Goal: Information Seeking & Learning: Check status

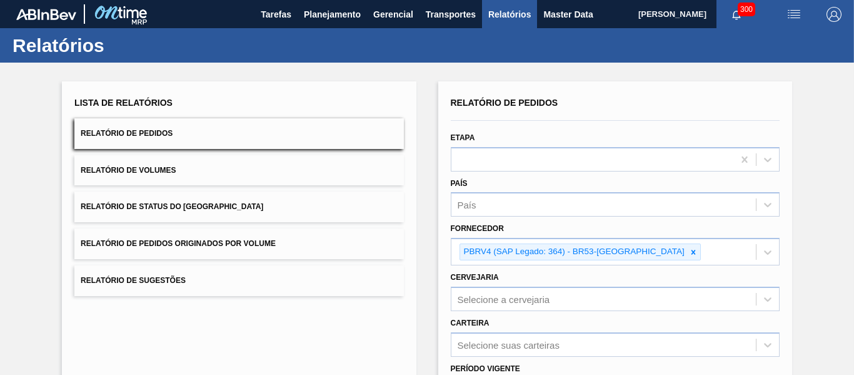
scroll to position [208, 0]
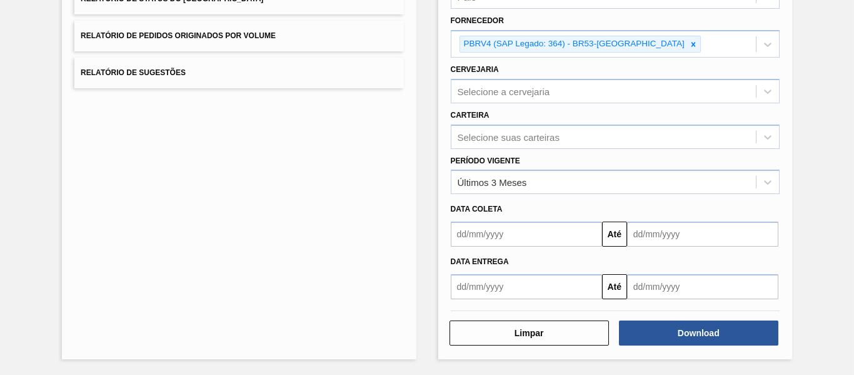
click at [843, 170] on div "Lista de Relatórios Relatório de Pedidos Relatório de Volumes Relatório de Stat…" at bounding box center [427, 115] width 854 height 520
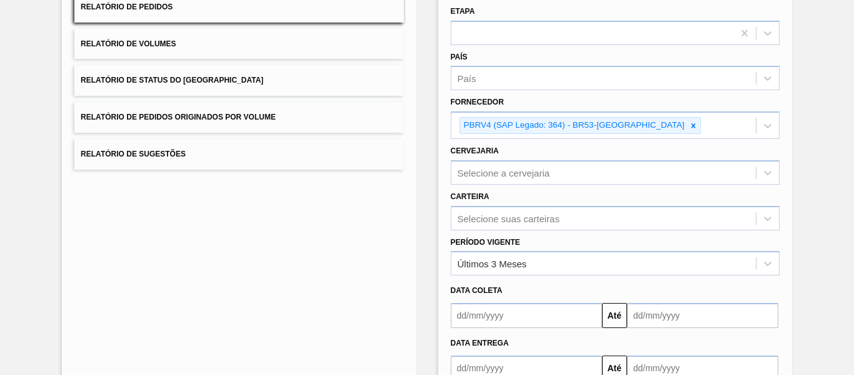
scroll to position [0, 0]
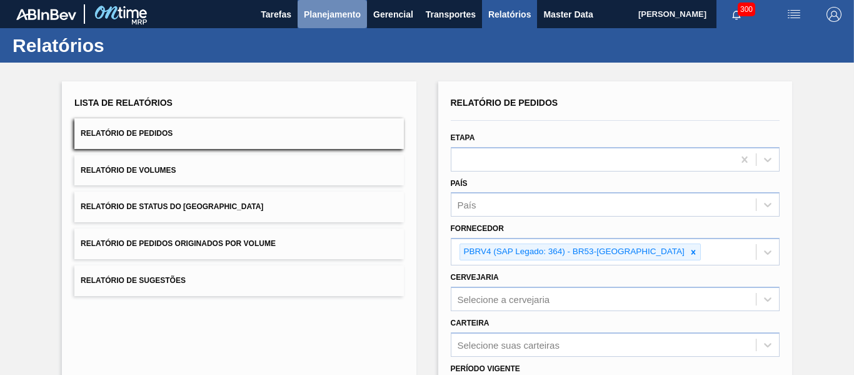
click at [321, 8] on span "Planejamento" at bounding box center [332, 14] width 57 height 15
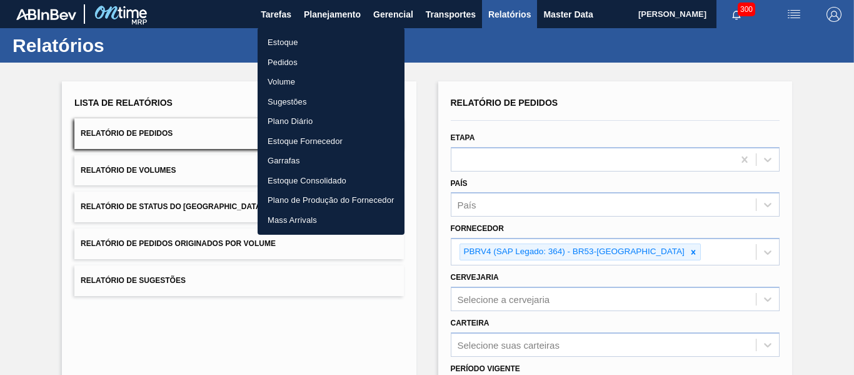
click at [329, 43] on li "Estoque" at bounding box center [331, 43] width 147 height 20
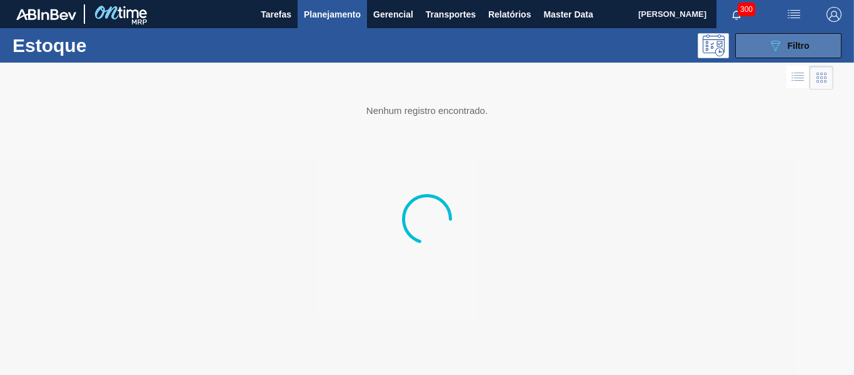
click at [770, 42] on icon "089F7B8B-B2A5-4AFE-B5C0-19BA573D28AC" at bounding box center [775, 45] width 15 height 15
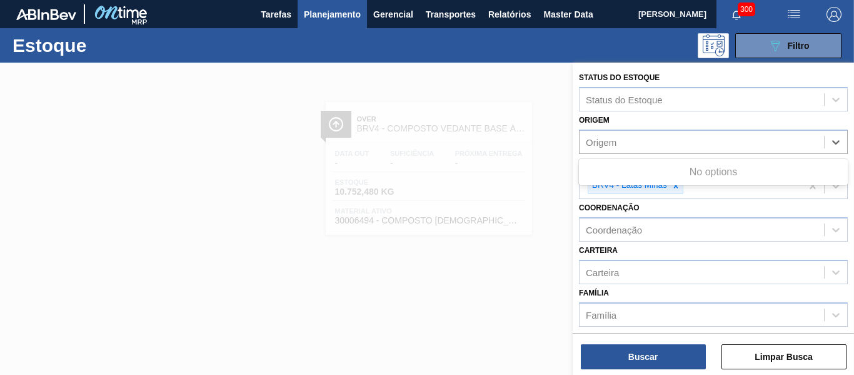
click at [654, 136] on div "Origem" at bounding box center [702, 142] width 244 height 18
type input "SUPERNOVA"
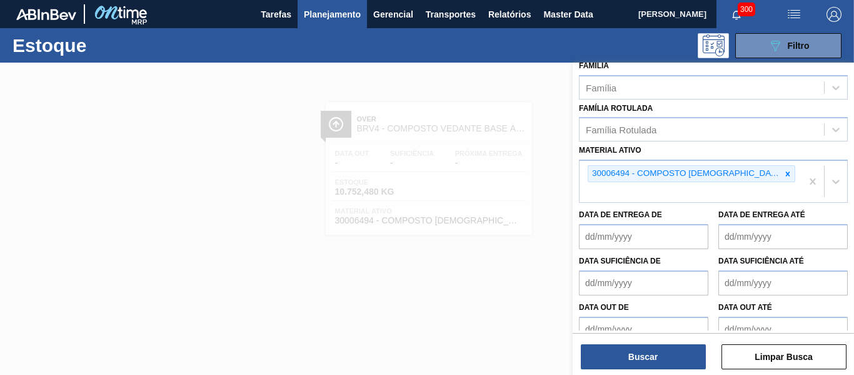
scroll to position [229, 0]
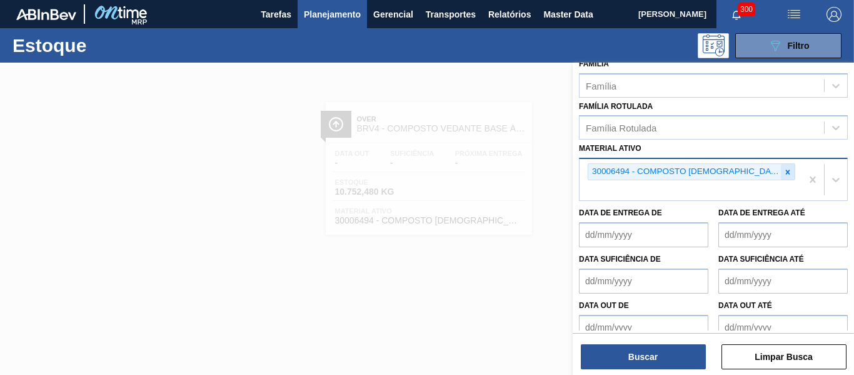
click at [783, 175] on icon at bounding box center [787, 172] width 9 height 9
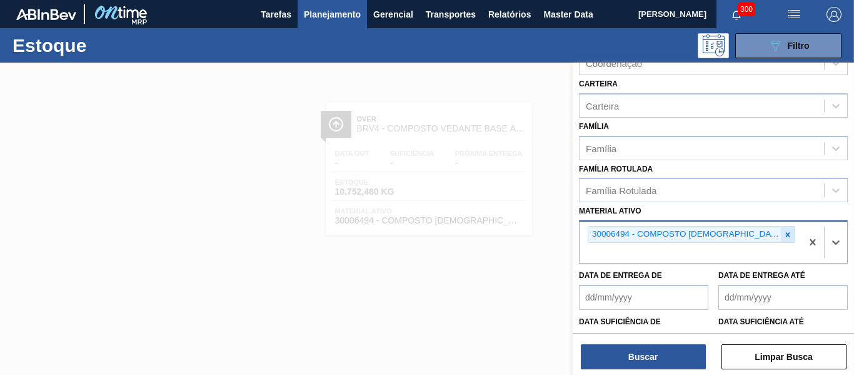
click at [783, 237] on icon at bounding box center [787, 234] width 9 height 9
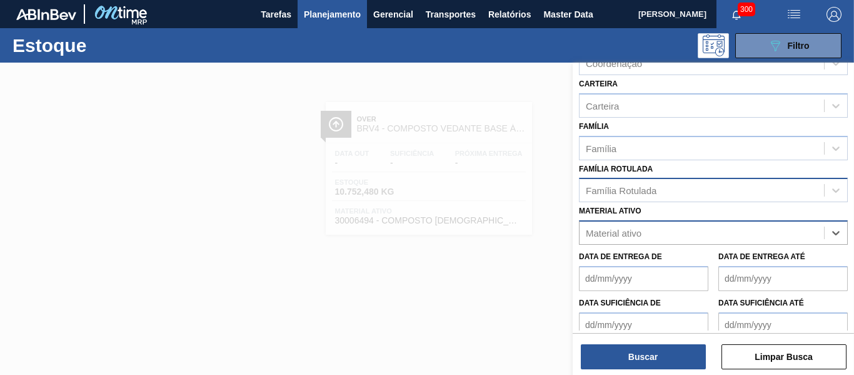
scroll to position [0, 0]
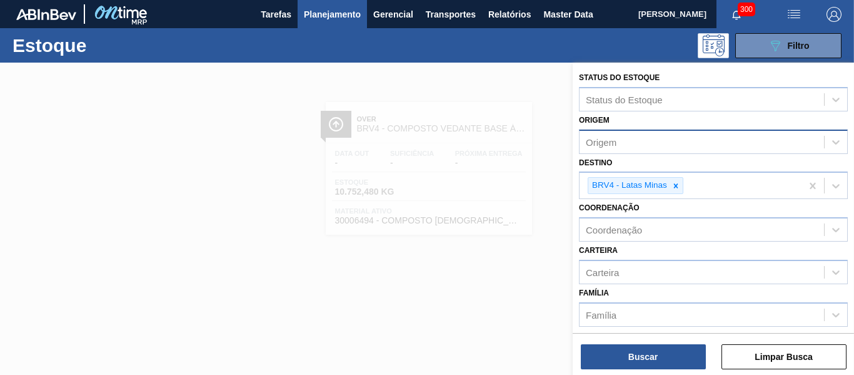
click at [618, 144] on div "Origem" at bounding box center [702, 142] width 244 height 18
type input "SUPERNO"
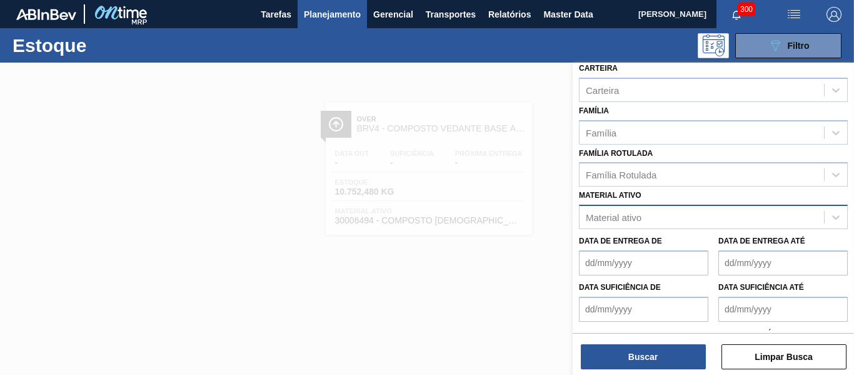
scroll to position [244, 0]
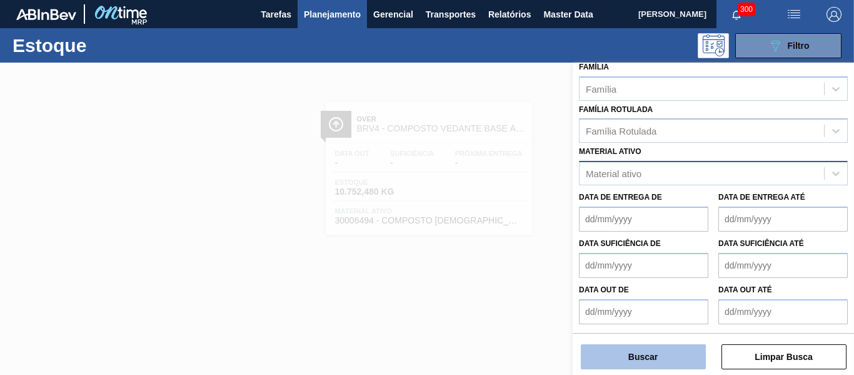
click at [639, 351] on button "Buscar" at bounding box center [643, 356] width 125 height 25
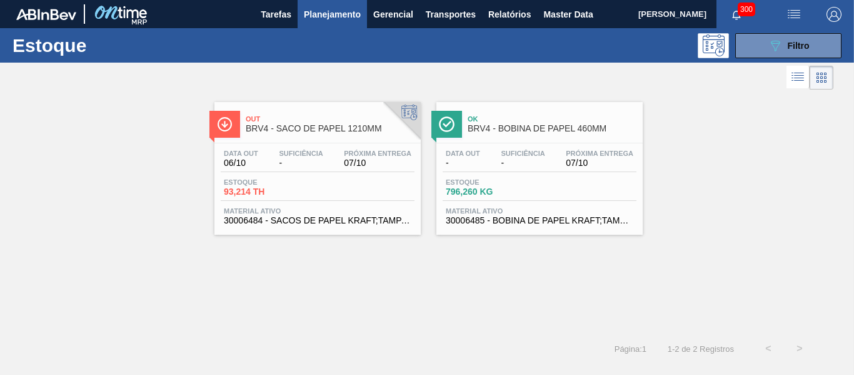
click at [531, 185] on span "Estoque" at bounding box center [490, 182] width 88 height 8
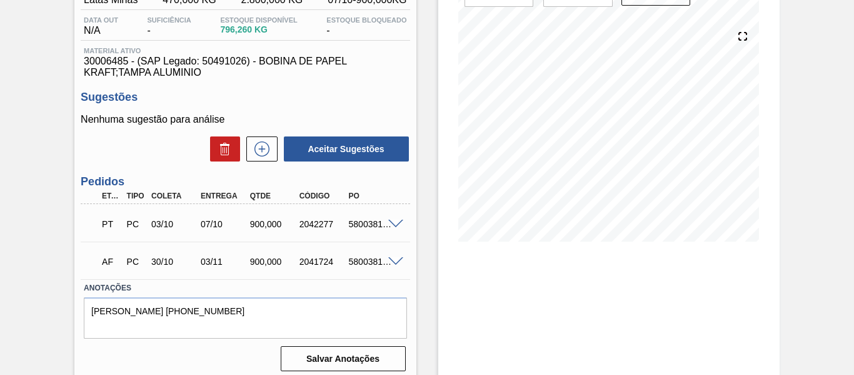
scroll to position [125, 0]
click at [388, 219] on span at bounding box center [395, 223] width 15 height 9
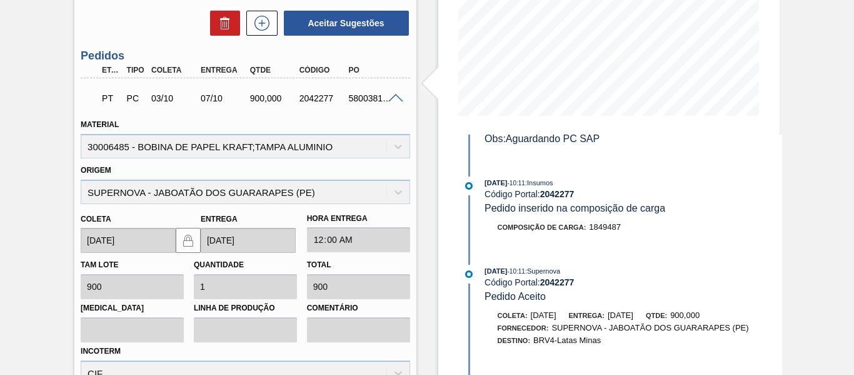
scroll to position [313, 0]
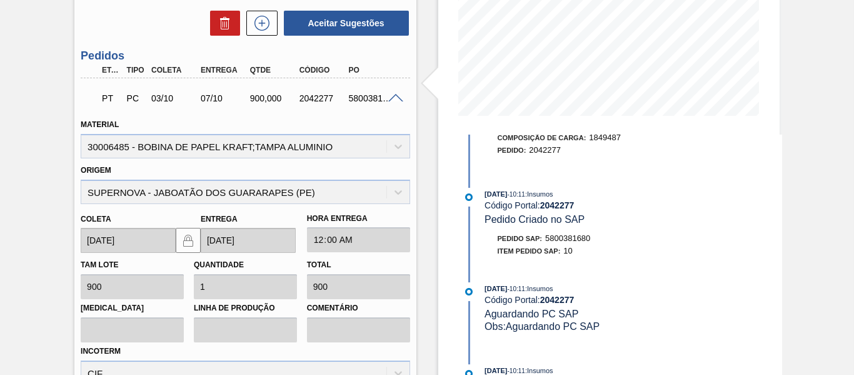
click at [558, 236] on span "5800381680" at bounding box center [567, 237] width 45 height 9
copy span "5800381680"
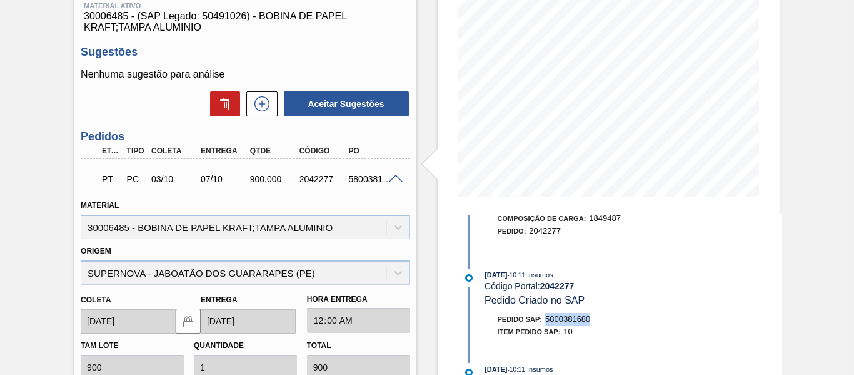
scroll to position [0, 0]
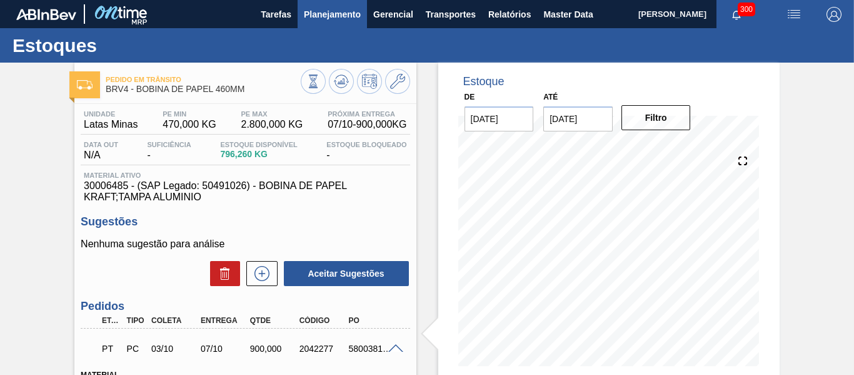
click at [325, 16] on span "Planejamento" at bounding box center [332, 14] width 57 height 15
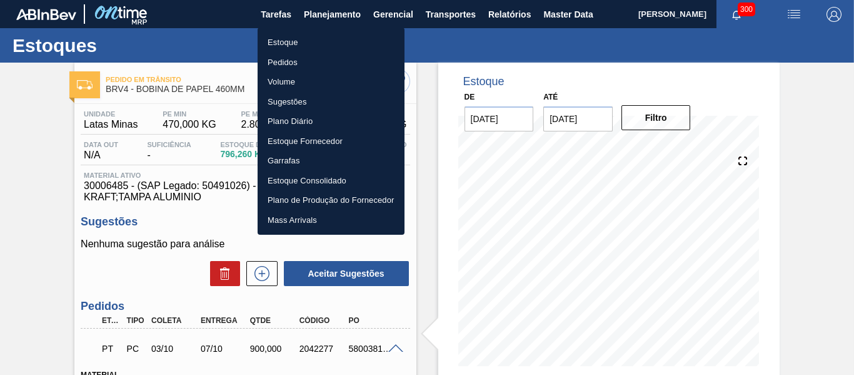
click at [323, 38] on li "Estoque" at bounding box center [331, 43] width 147 height 20
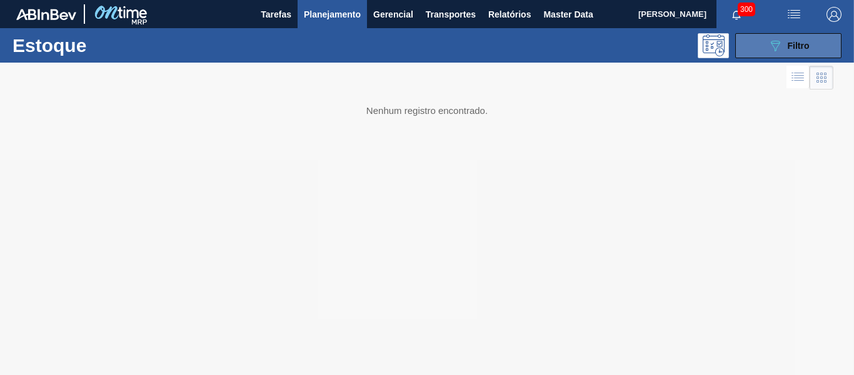
click at [799, 53] on div "089F7B8B-B2A5-4AFE-B5C0-19BA573D28AC Filtro" at bounding box center [789, 45] width 42 height 15
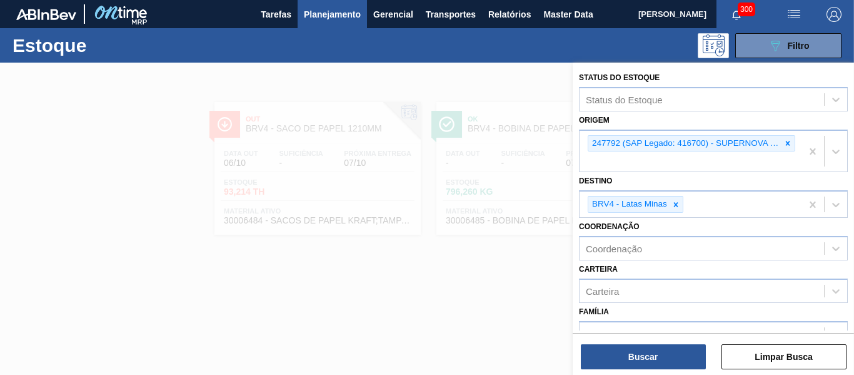
click at [233, 163] on div at bounding box center [427, 250] width 854 height 375
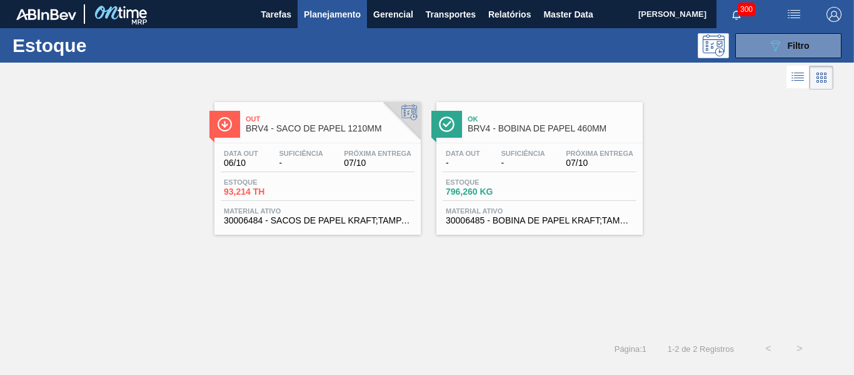
click at [284, 177] on div "Data [DATE] Suficiência - Próxima Entrega 07/10 Estoque 93,214 TH Material ativ…" at bounding box center [317, 185] width 206 height 85
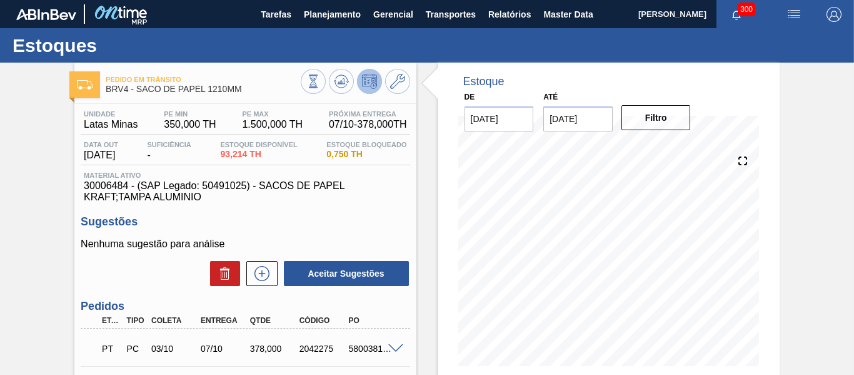
scroll to position [163, 0]
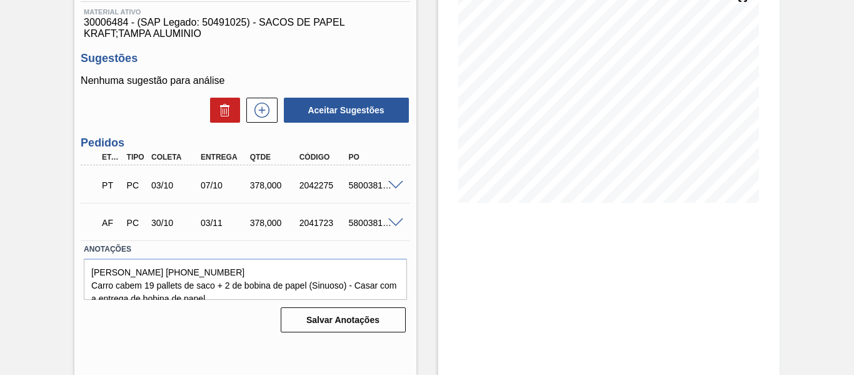
click at [391, 184] on span at bounding box center [395, 185] width 15 height 9
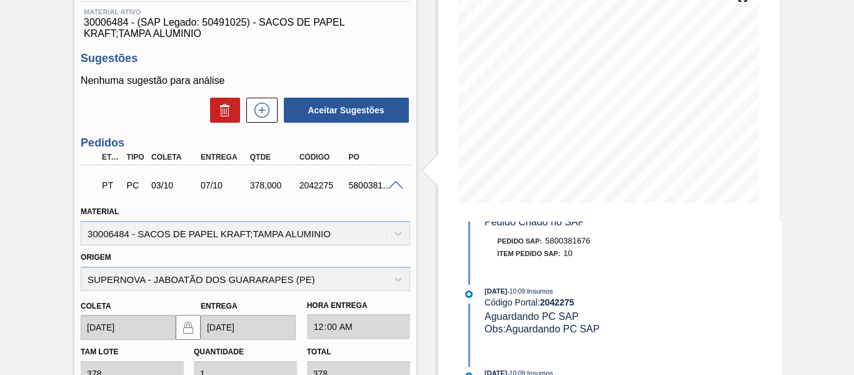
scroll to position [375, 0]
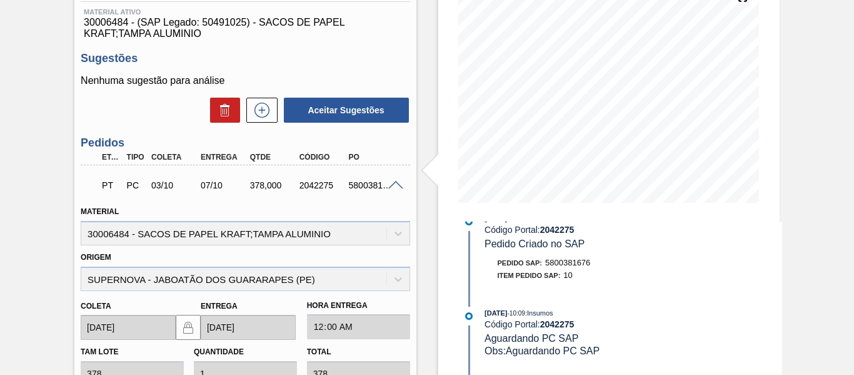
click at [565, 259] on span "5800381676" at bounding box center [567, 262] width 45 height 9
copy span "5800381676"
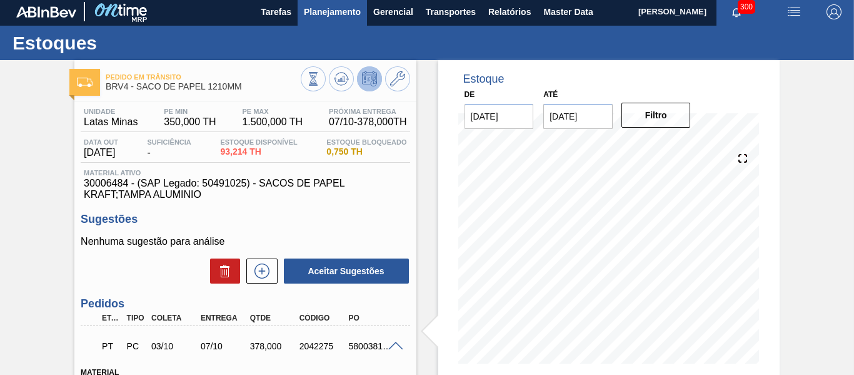
scroll to position [0, 0]
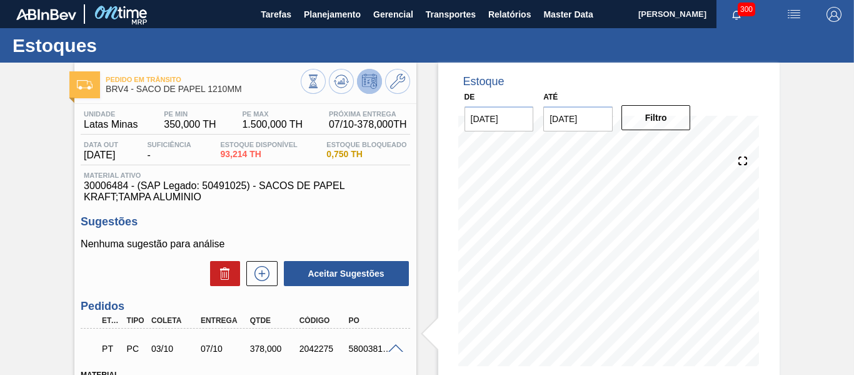
click at [53, 14] on img at bounding box center [46, 14] width 60 height 11
